Goal: Task Accomplishment & Management: Manage account settings

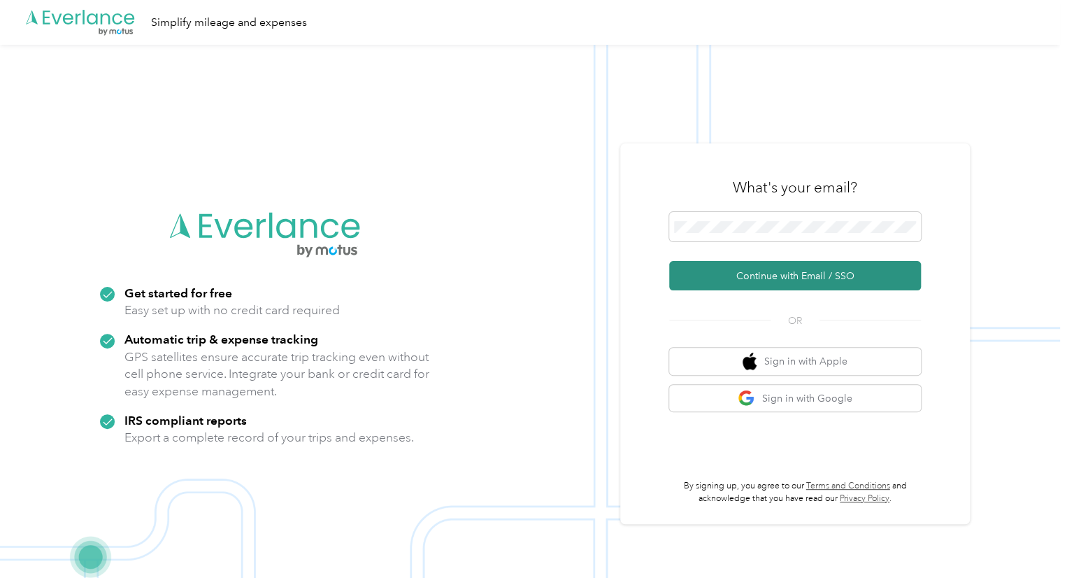
click at [762, 280] on button "Continue with Email / SSO" at bounding box center [795, 275] width 252 height 29
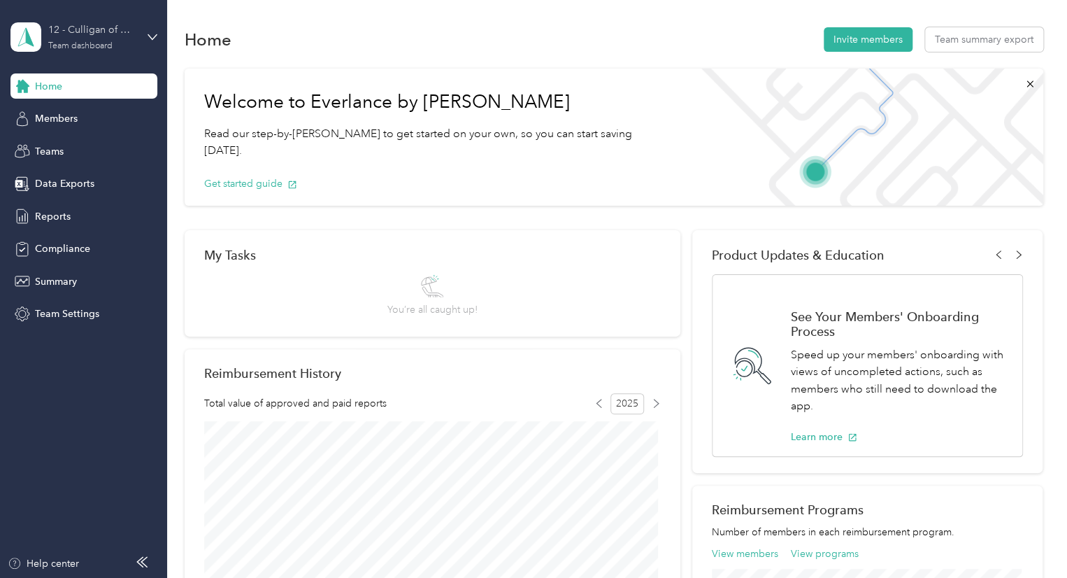
click at [102, 37] on div "12 - Culligan of Omaha Sales Manager (Resi)" at bounding box center [91, 29] width 87 height 15
click at [101, 121] on div "Team dashboard" at bounding box center [157, 114] width 275 height 24
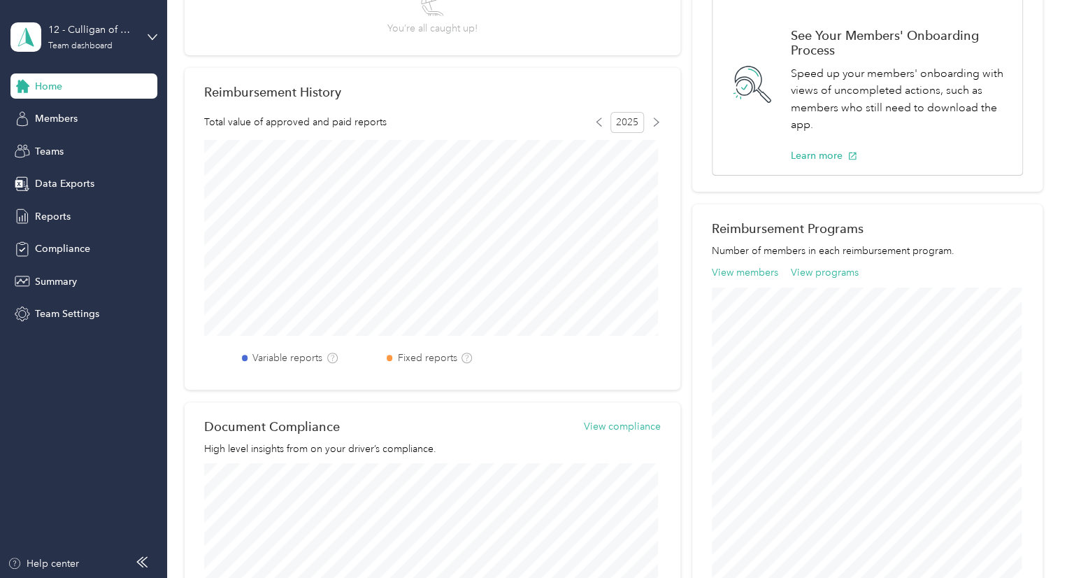
scroll to position [70, 0]
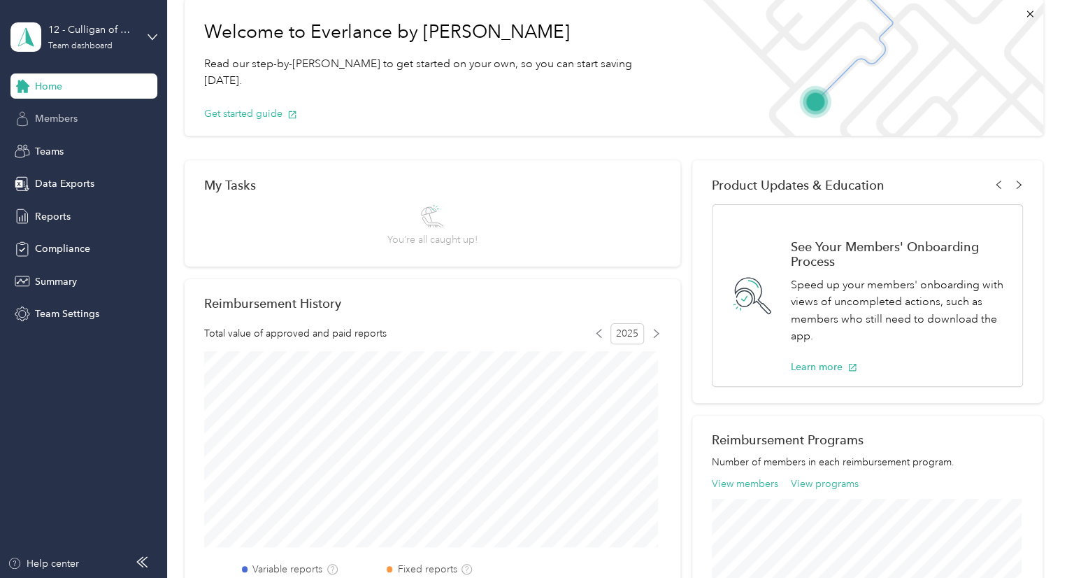
click at [56, 114] on span "Members" at bounding box center [56, 118] width 43 height 15
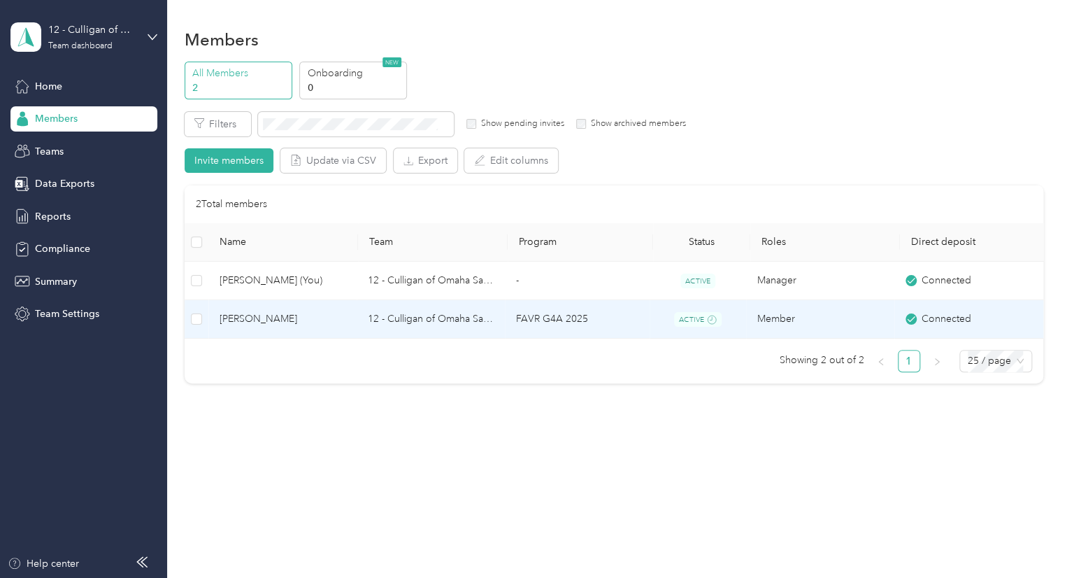
click at [246, 307] on td "[PERSON_NAME]" at bounding box center [282, 319] width 148 height 39
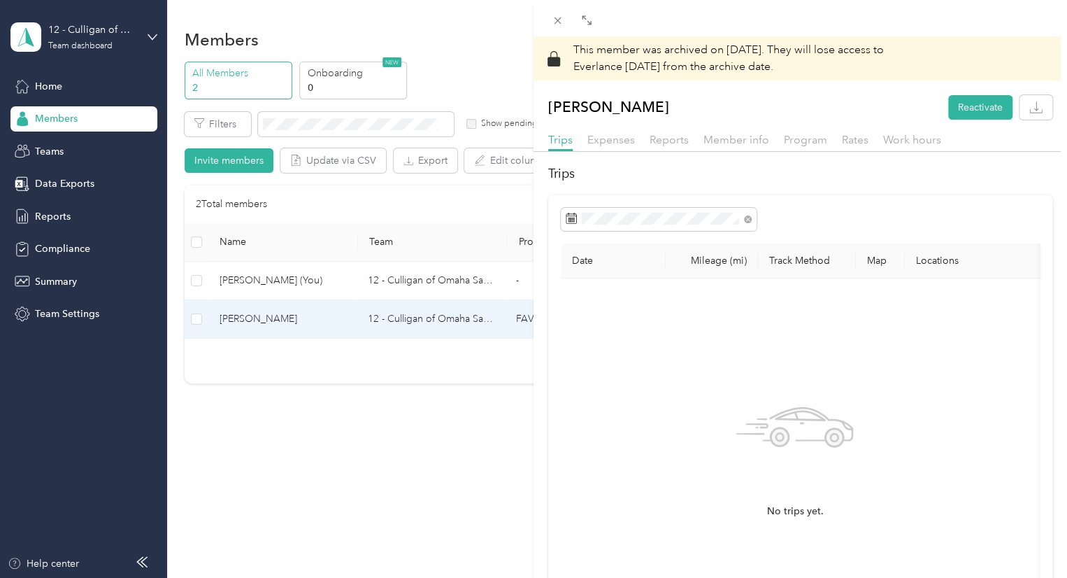
click at [51, 215] on div "This member was archived on [DATE] . They will lose access to Everlance [DATE] …" at bounding box center [533, 289] width 1067 height 578
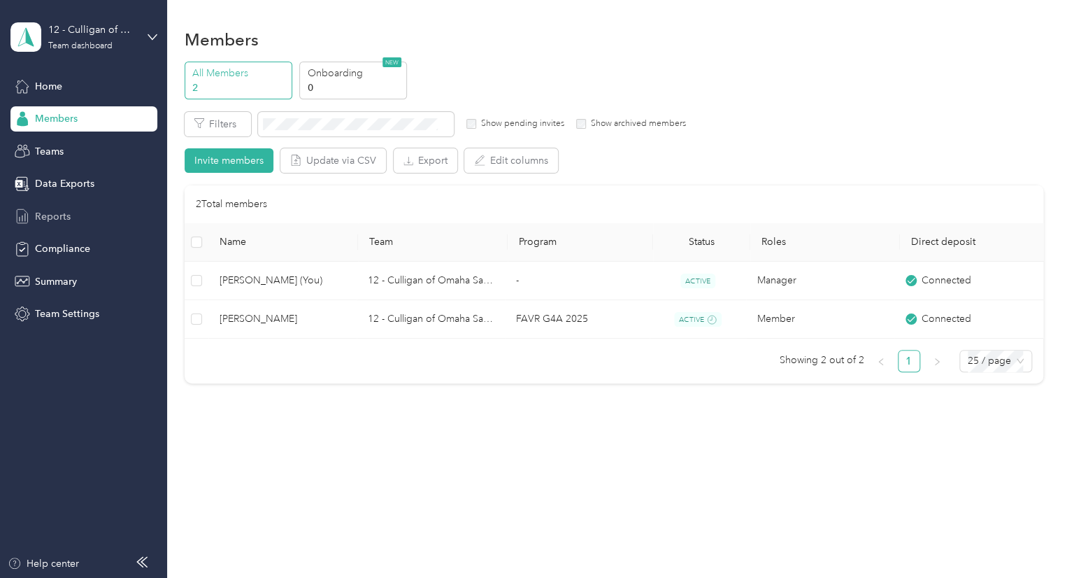
click at [62, 217] on span "Reports" at bounding box center [53, 216] width 36 height 15
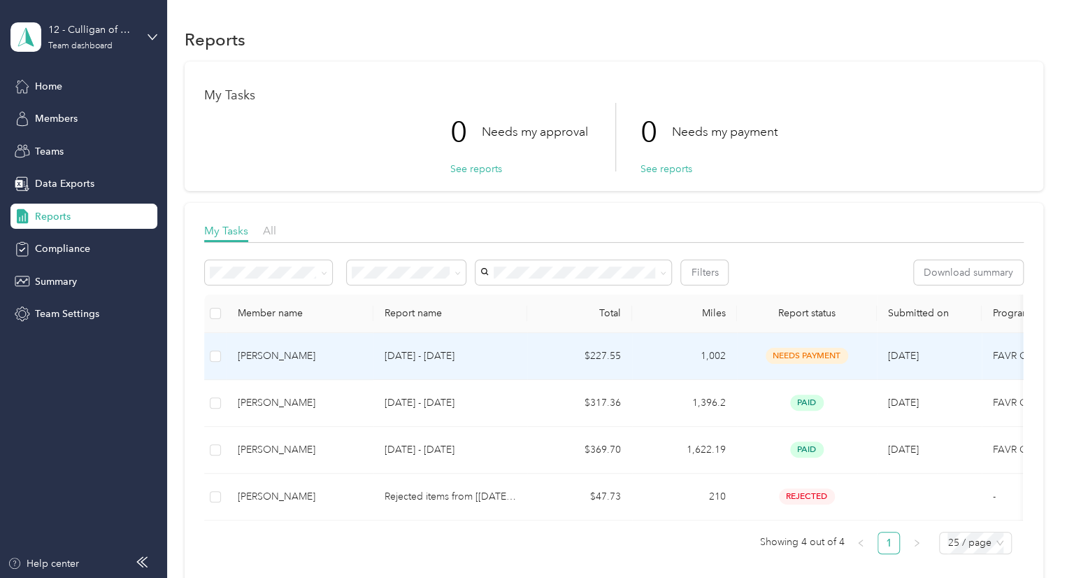
click at [355, 347] on td "[PERSON_NAME]" at bounding box center [300, 356] width 147 height 47
